Goal: Browse casually: Explore the website without a specific task or goal

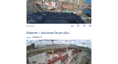
scroll to position [264, 0]
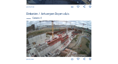
click at [55, 42] on img at bounding box center [58, 39] width 65 height 37
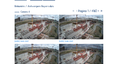
scroll to position [31, 0]
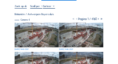
click at [42, 35] on img at bounding box center [37, 35] width 44 height 24
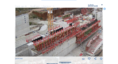
click at [105, 8] on icon at bounding box center [105, 9] width 2 height 2
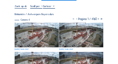
scroll to position [0, 0]
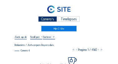
click at [52, 19] on div "Camera's" at bounding box center [47, 19] width 19 height 6
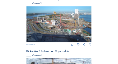
scroll to position [227, 0]
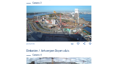
click at [48, 25] on img at bounding box center [58, 24] width 65 height 37
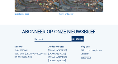
scroll to position [287, 0]
